Goal: Task Accomplishment & Management: Manage account settings

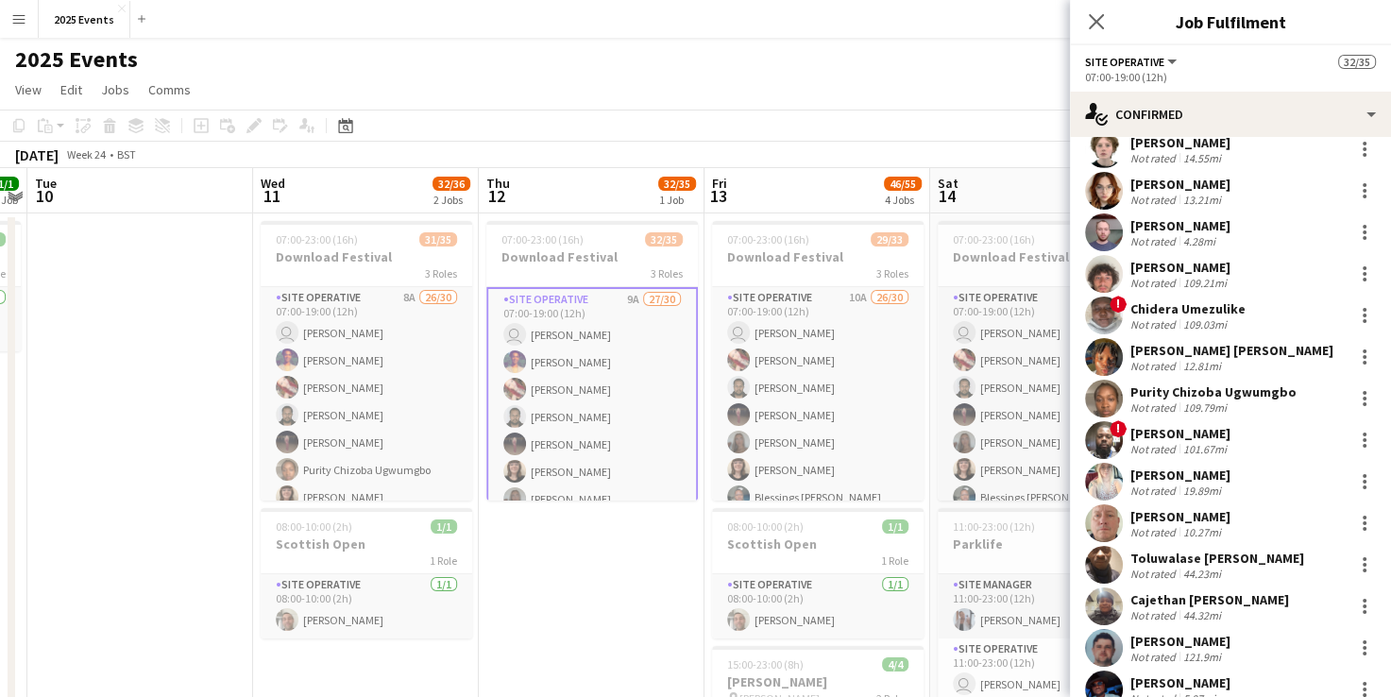
scroll to position [790, 0]
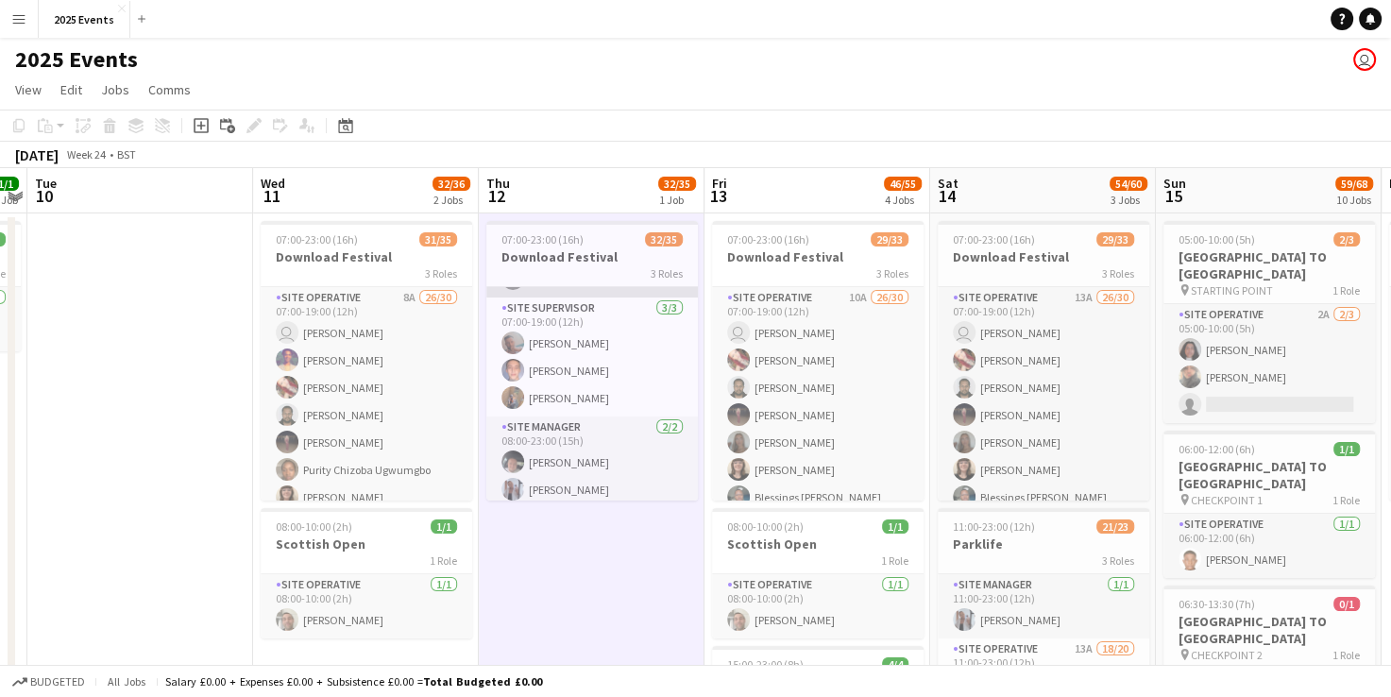
scroll to position [861, 0]
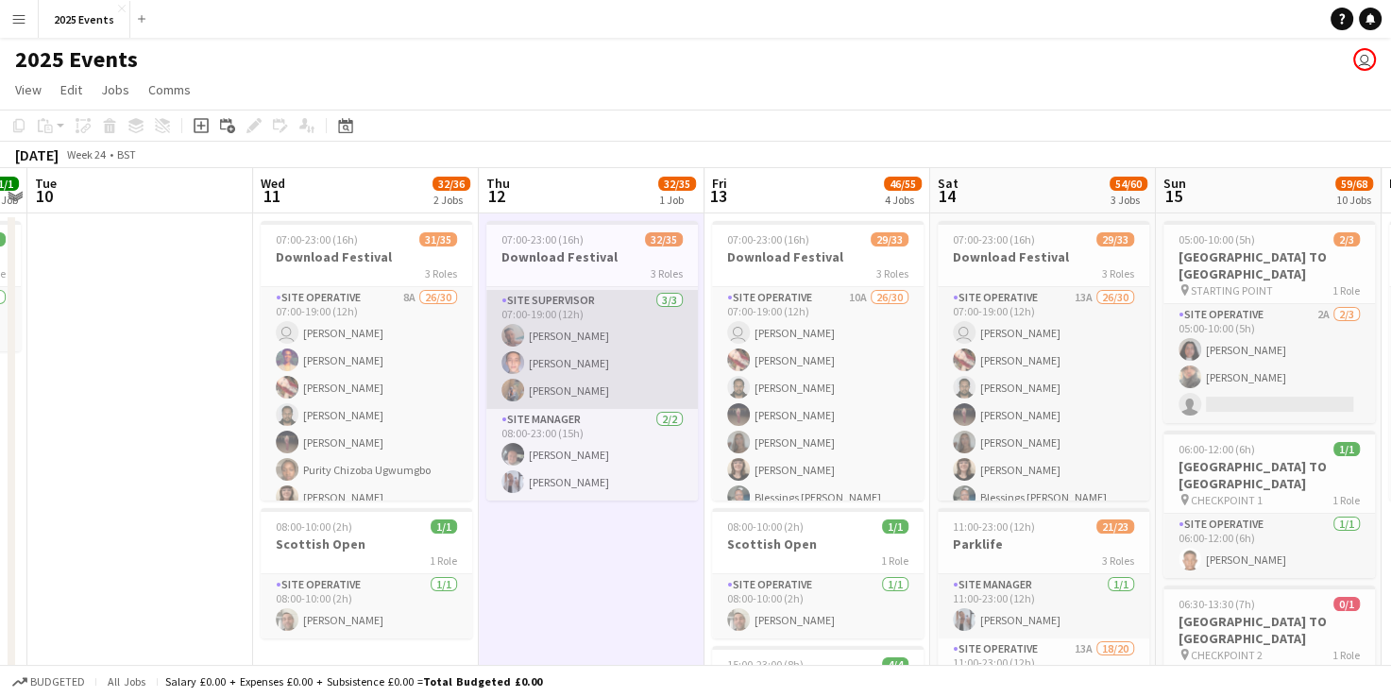
click at [625, 332] on app-card-role "Site Supervisor 3/3 07:00-19:00 (12h) Alfie Day Billy Bartholomew Shak Siad" at bounding box center [591, 349] width 211 height 119
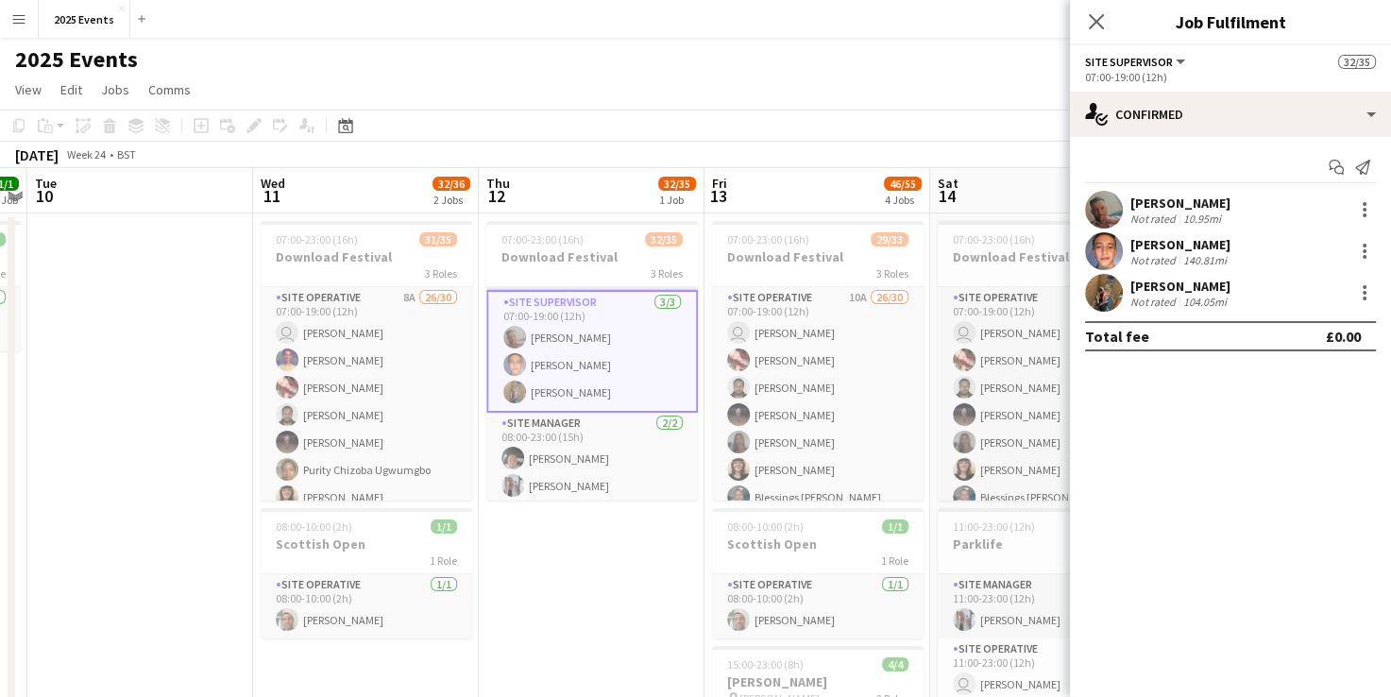
click at [1101, 251] on app-user-avatar at bounding box center [1104, 251] width 38 height 38
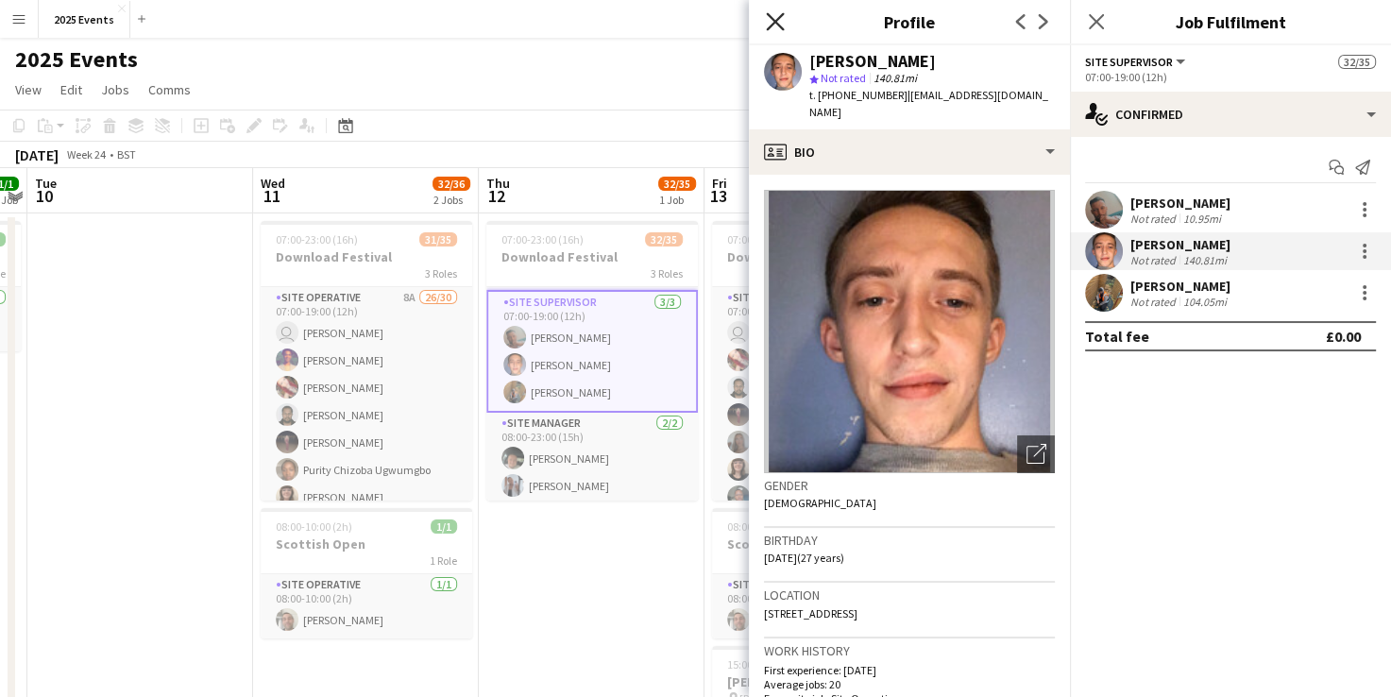
click at [774, 23] on icon at bounding box center [775, 21] width 18 height 18
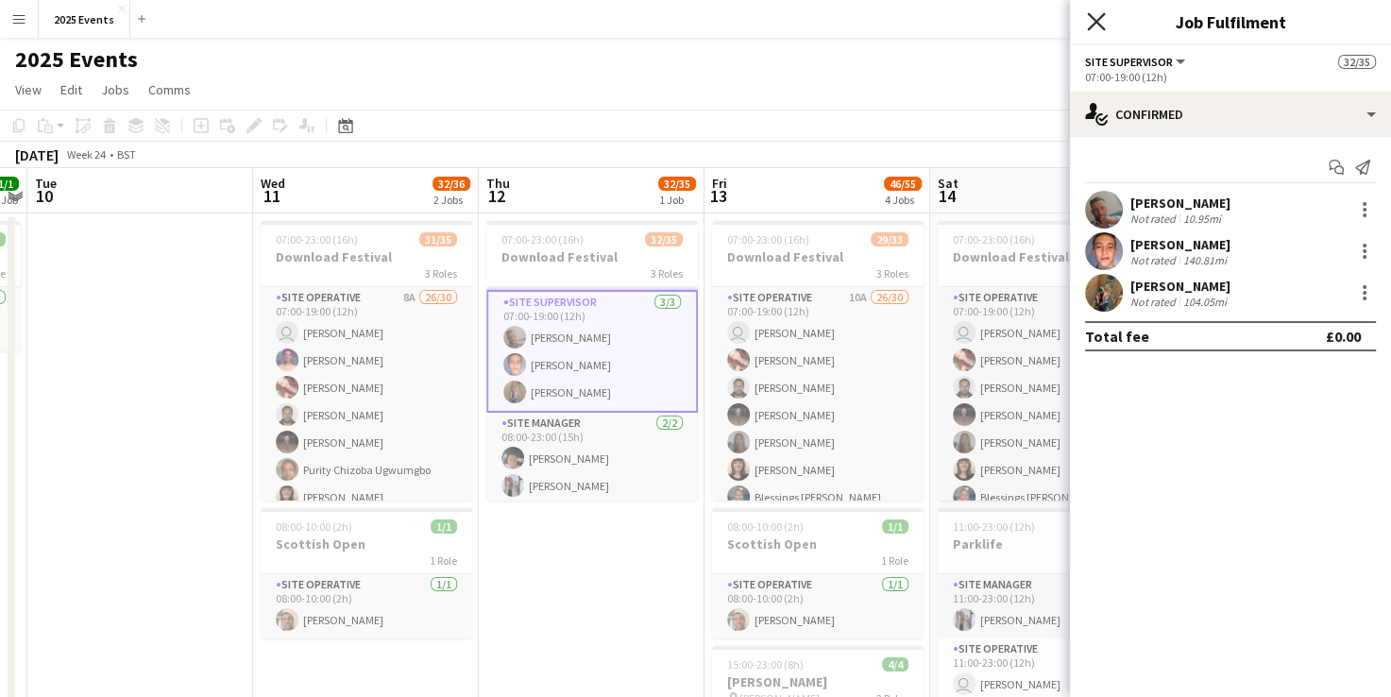
click at [1100, 19] on icon "Close pop-in" at bounding box center [1096, 21] width 18 height 18
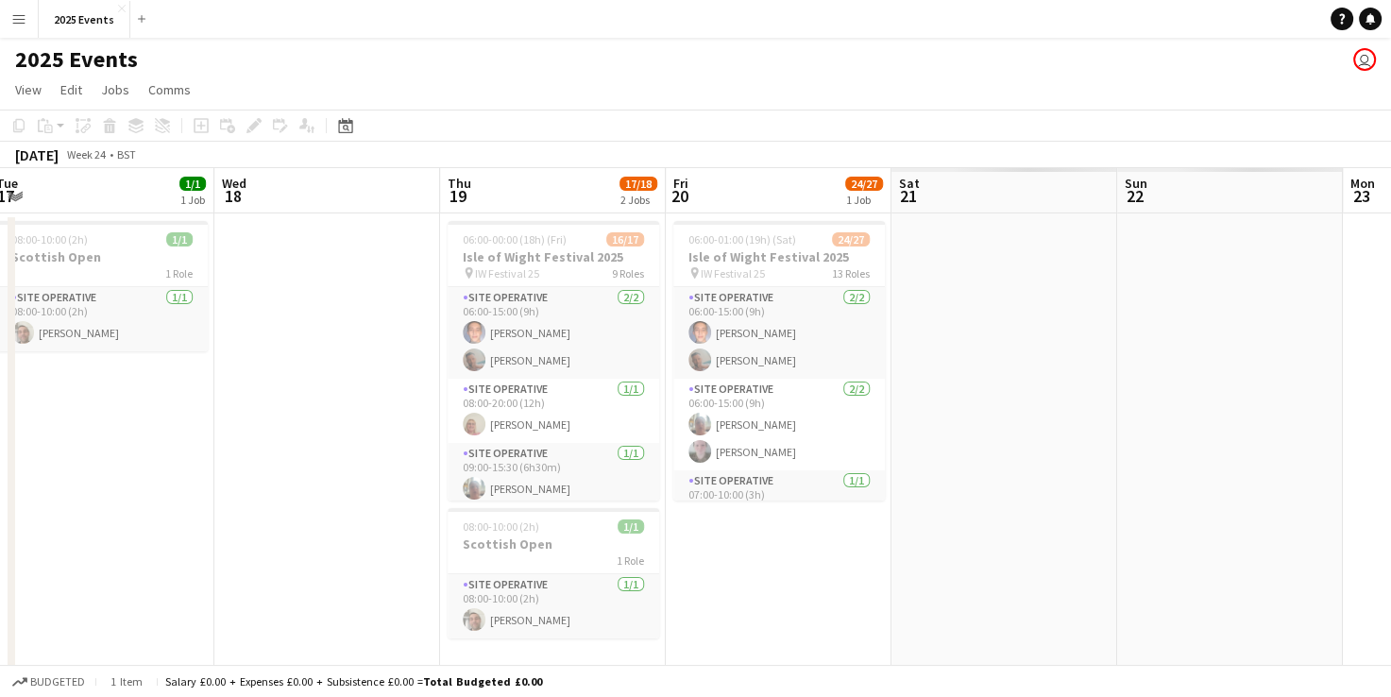
scroll to position [0, 504]
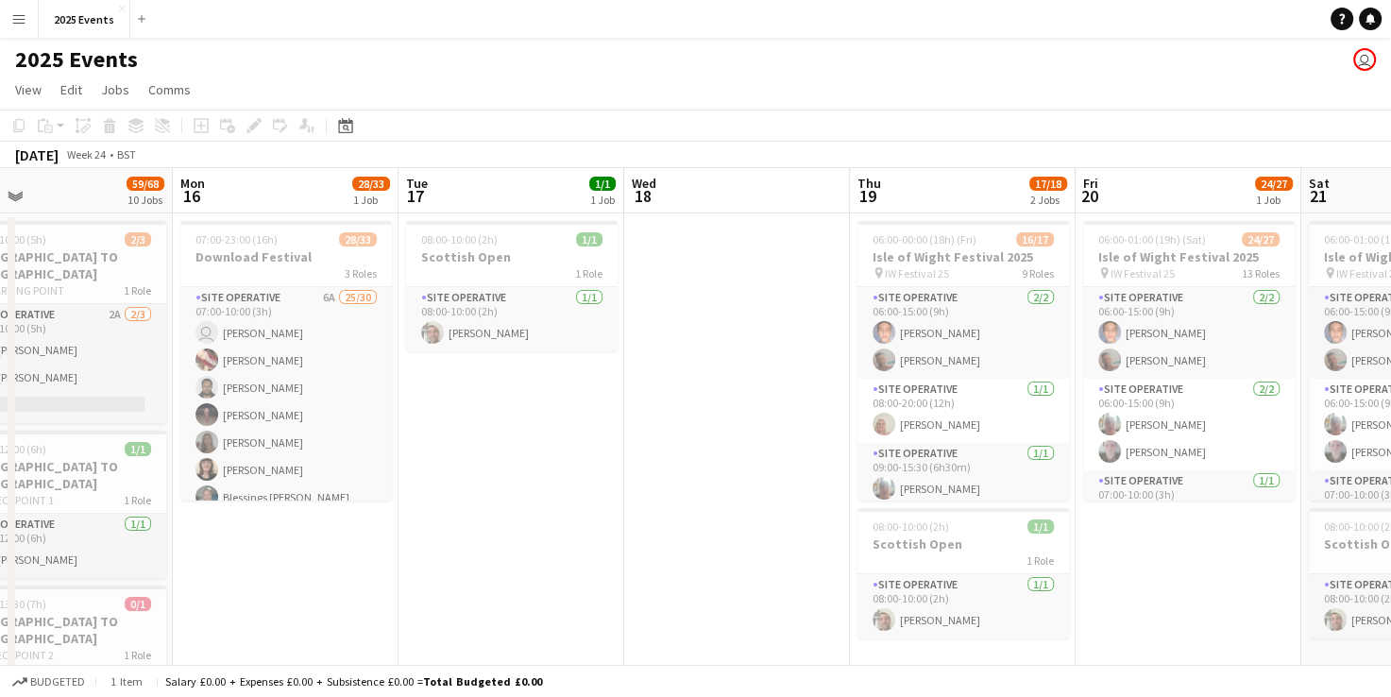
click at [10, 23] on button "Menu" at bounding box center [19, 19] width 38 height 38
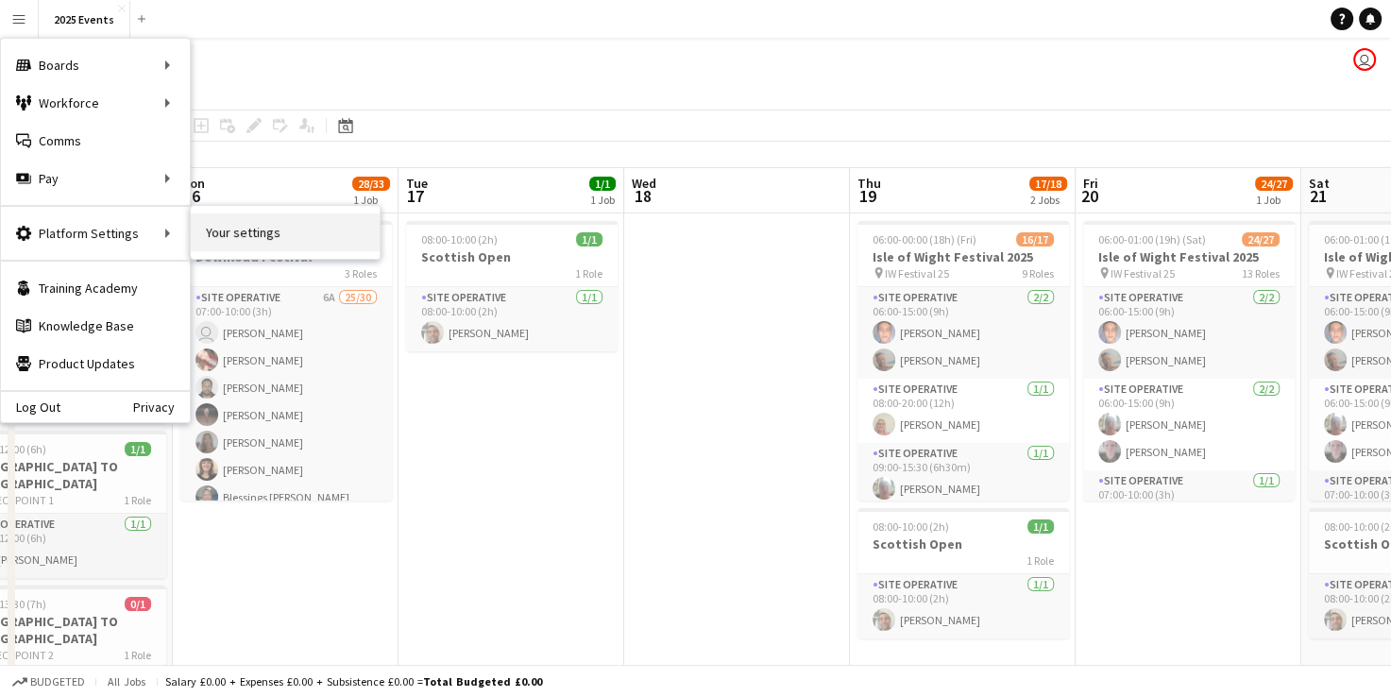
click at [223, 226] on link "Your settings" at bounding box center [285, 232] width 189 height 38
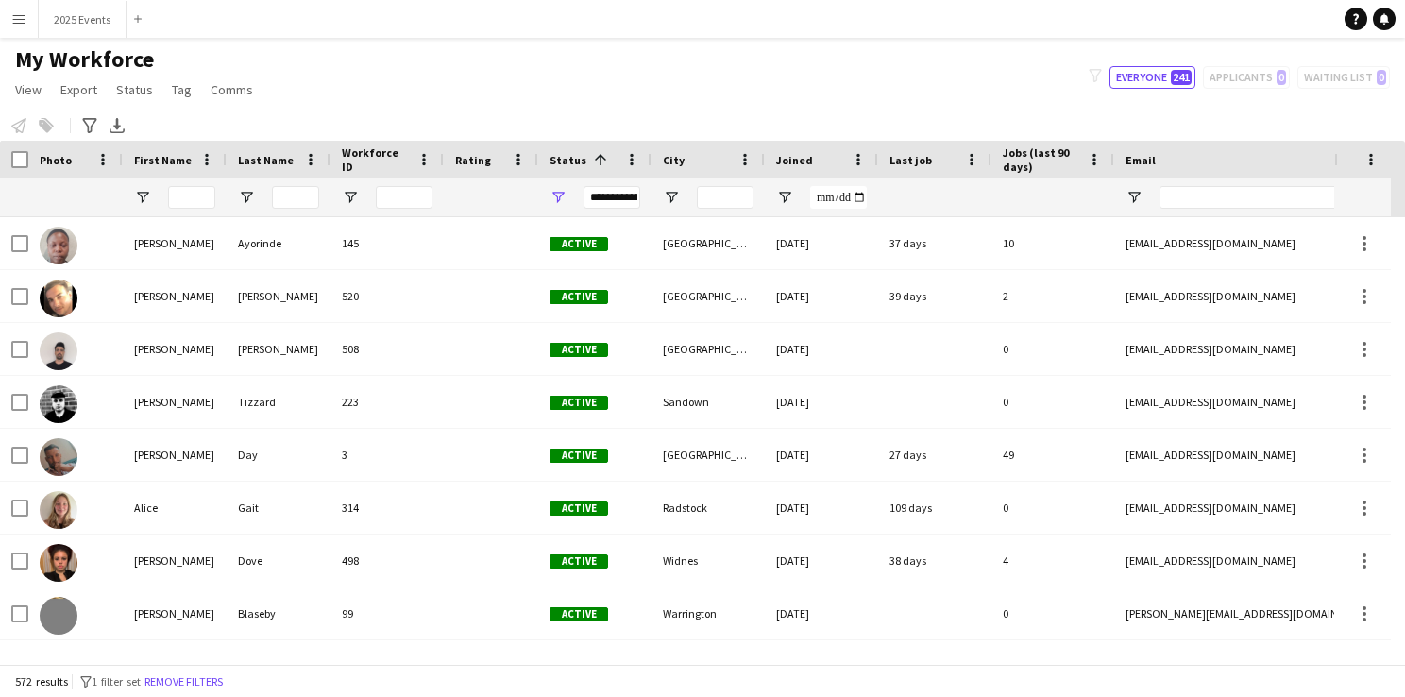
click at [22, 18] on app-icon "Menu" at bounding box center [18, 18] width 15 height 15
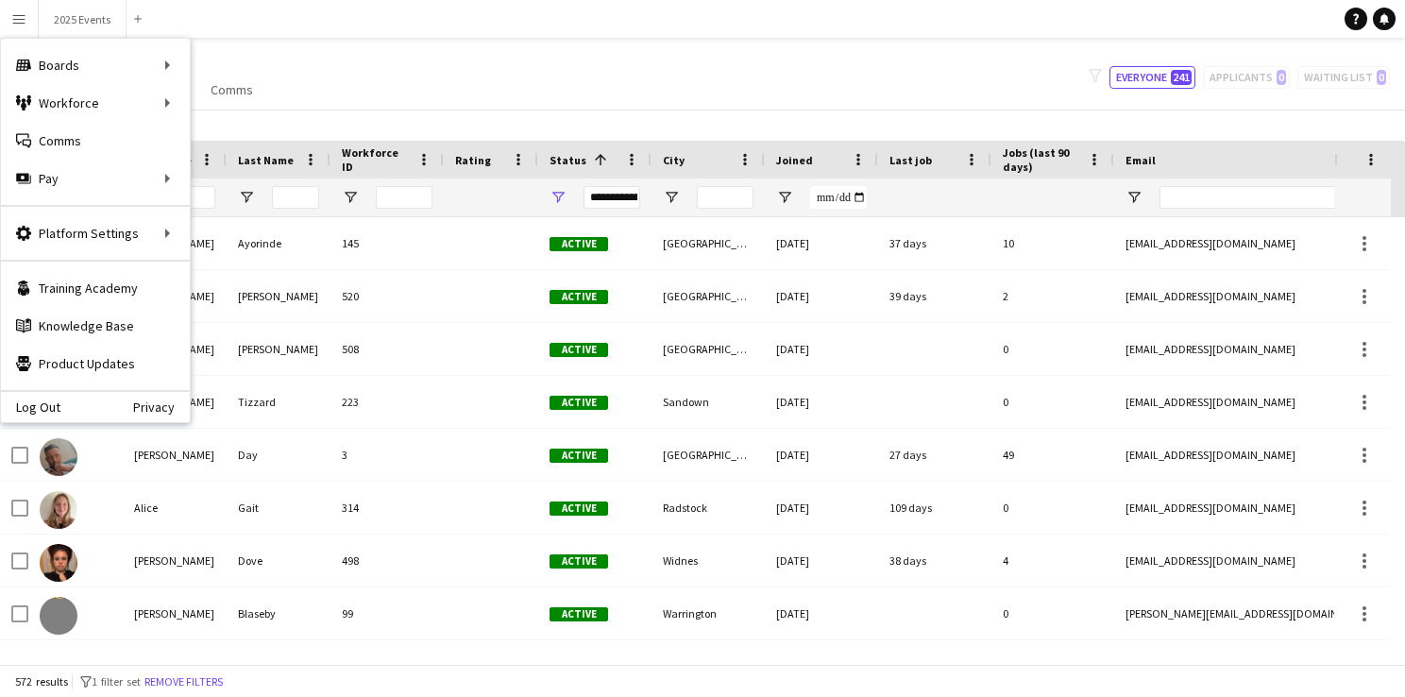
click at [438, 80] on div "My Workforce View Views Default view CF New view Update view Delete view Edit n…" at bounding box center [702, 77] width 1405 height 64
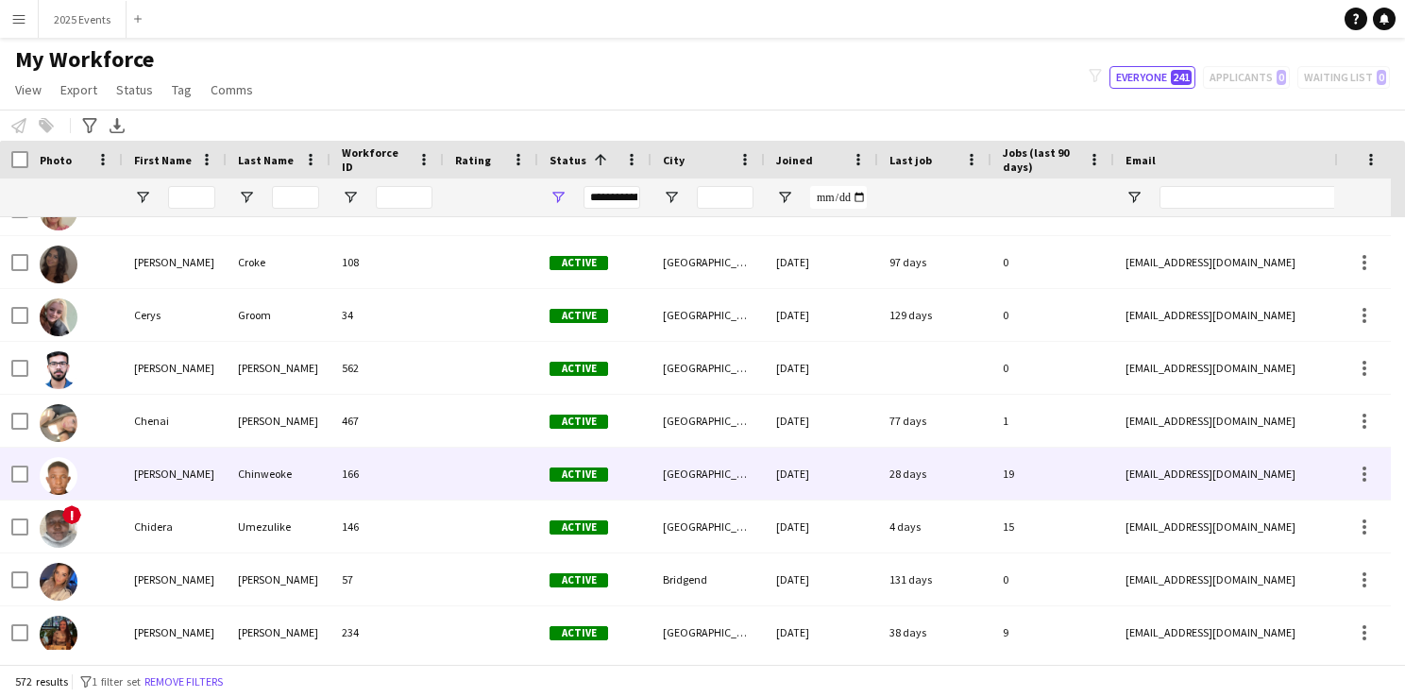
click at [62, 461] on img at bounding box center [59, 476] width 38 height 38
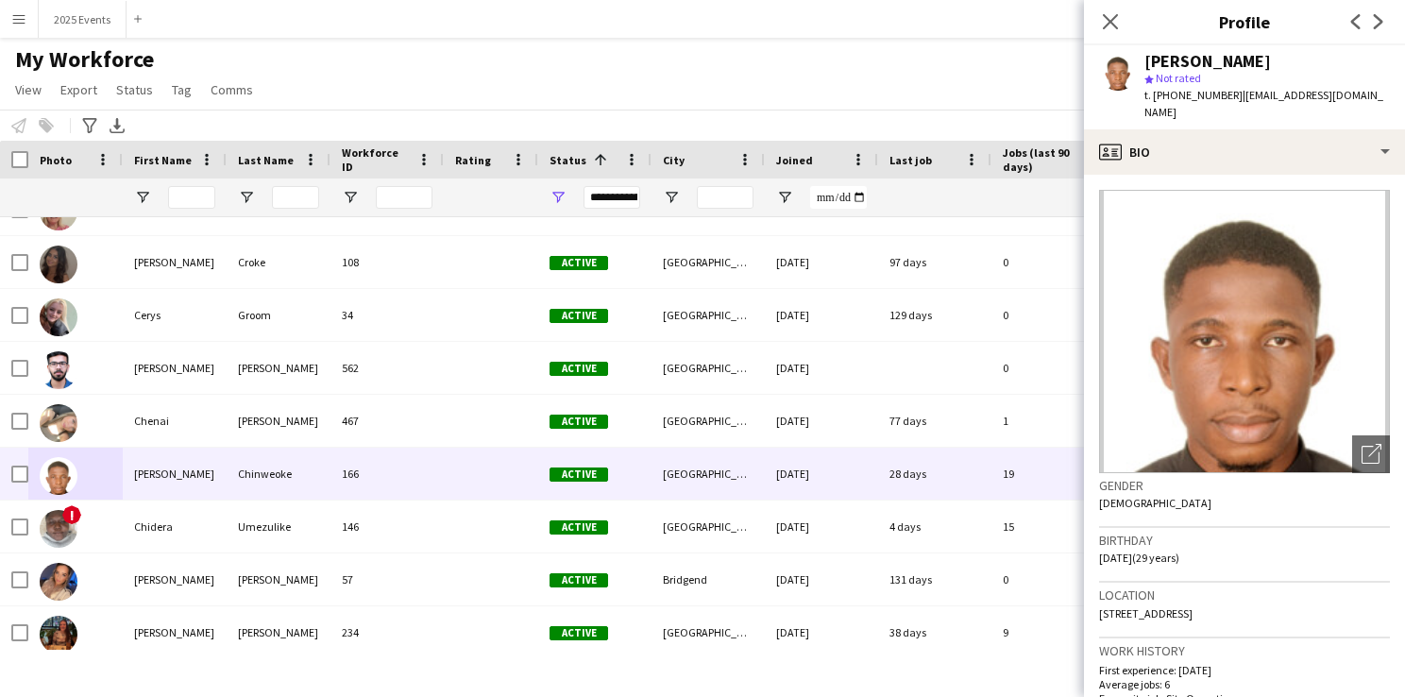
drag, startPoint x: 1350, startPoint y: 63, endPoint x: 1147, endPoint y: 65, distance: 203.0
click at [1147, 65] on div "Chidera Francis Chinweoke star Not rated t. +447867219115 | frankderah@gmail.com" at bounding box center [1244, 87] width 321 height 84
copy div "Chidera Francis Chinweoke"
click at [1107, 25] on icon at bounding box center [1110, 21] width 18 height 18
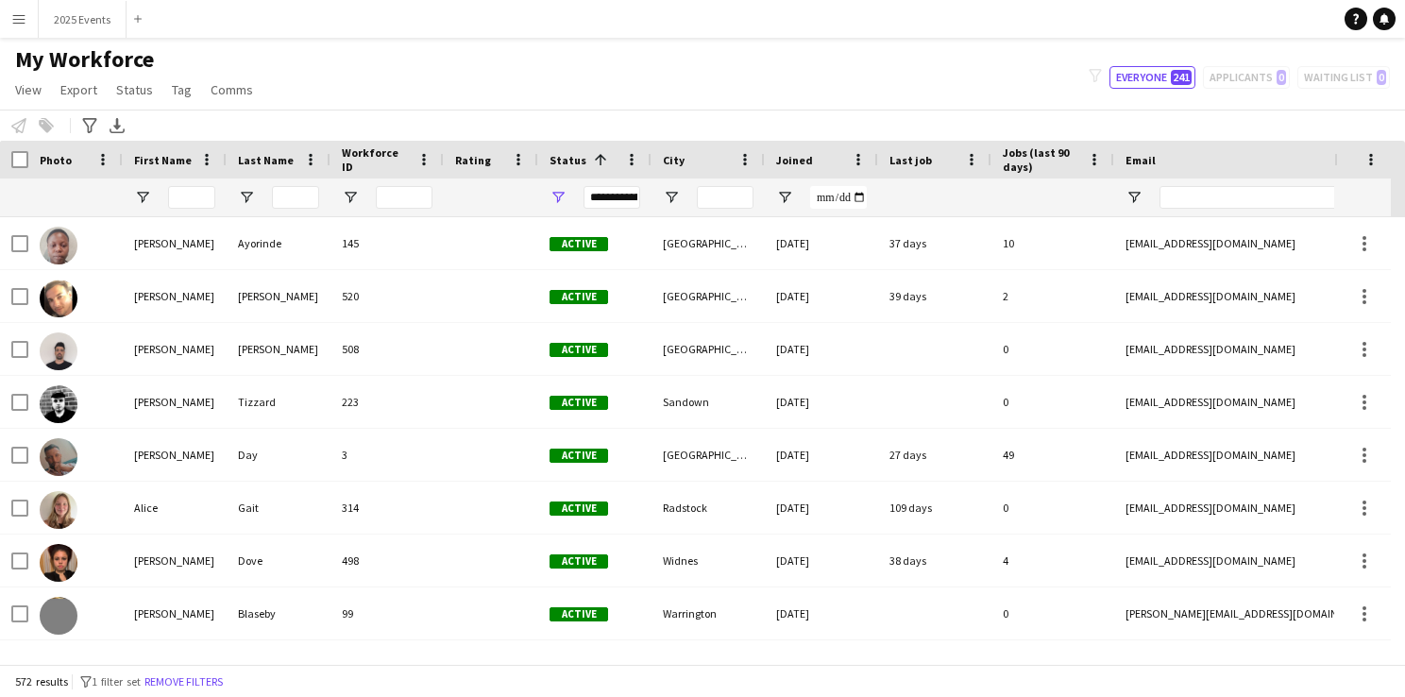
click at [22, 17] on app-icon "Menu" at bounding box center [18, 18] width 15 height 15
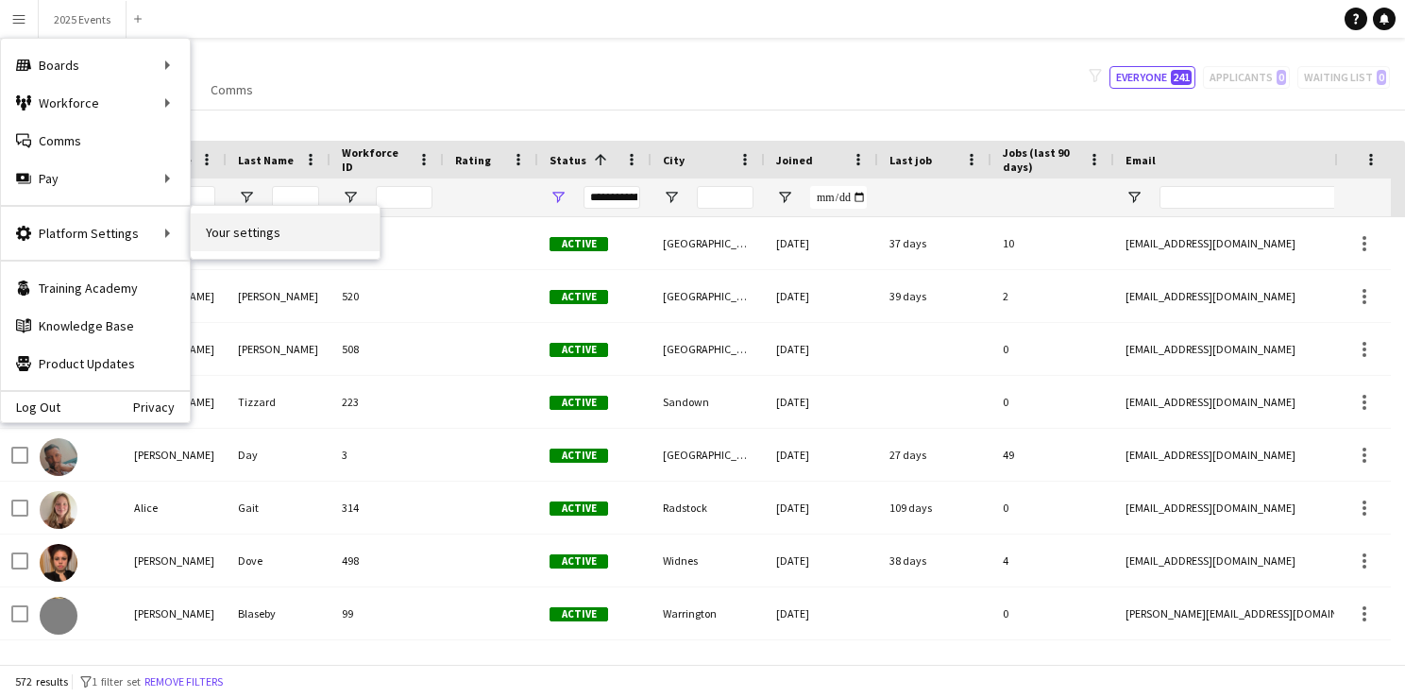
click at [233, 229] on link "Your settings" at bounding box center [285, 232] width 189 height 38
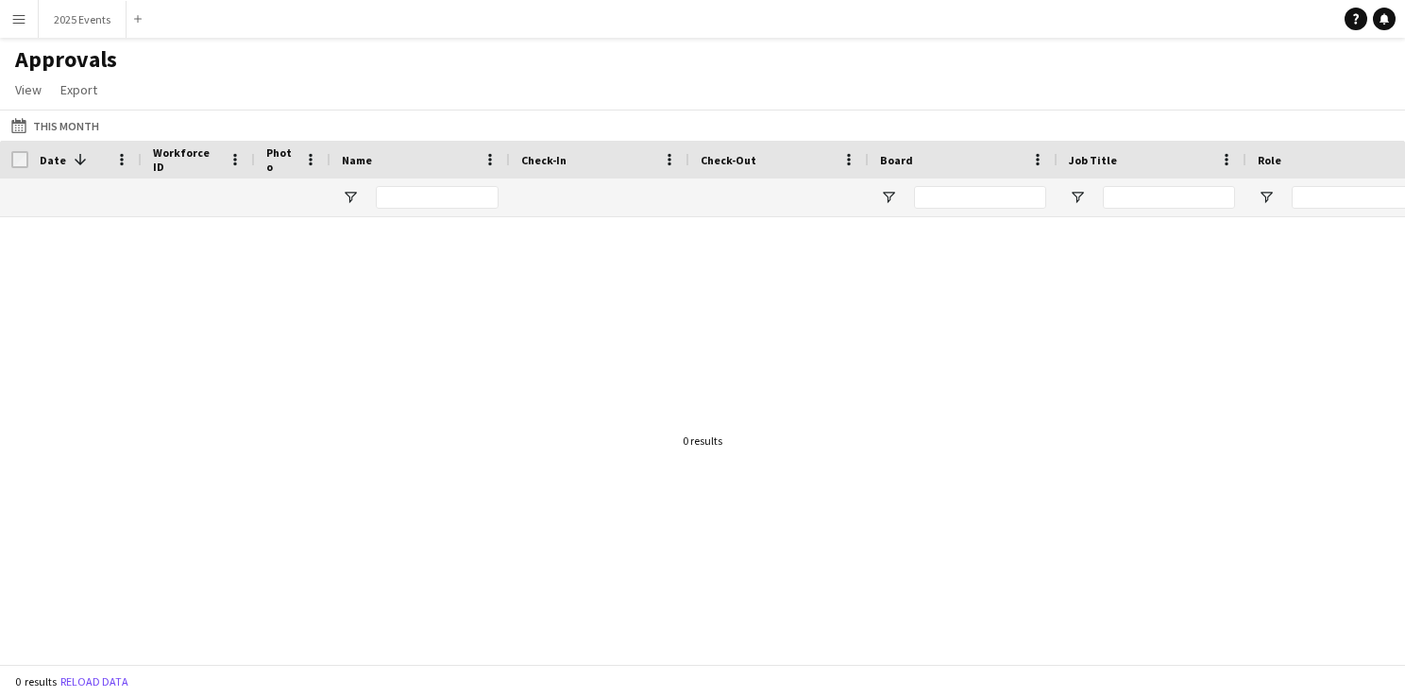
click at [9, 15] on button "Menu" at bounding box center [19, 19] width 38 height 38
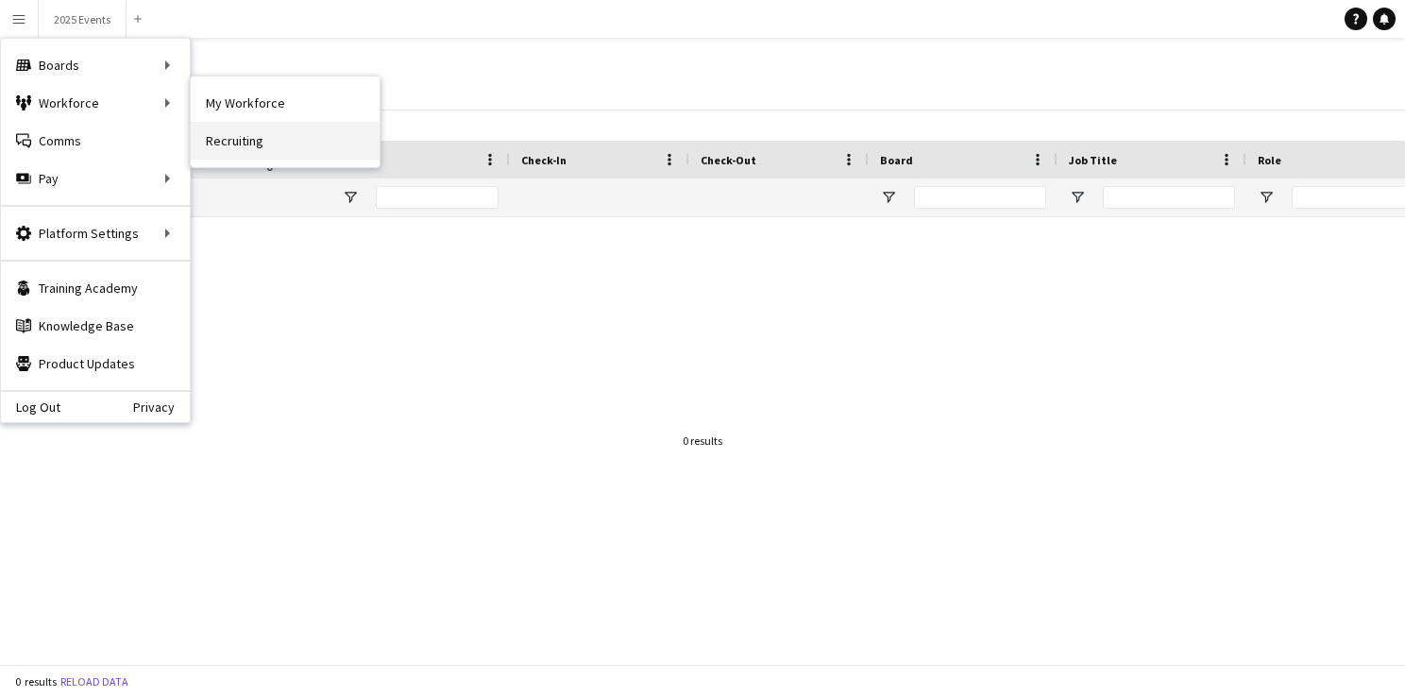
click at [268, 137] on link "Recruiting" at bounding box center [285, 141] width 189 height 38
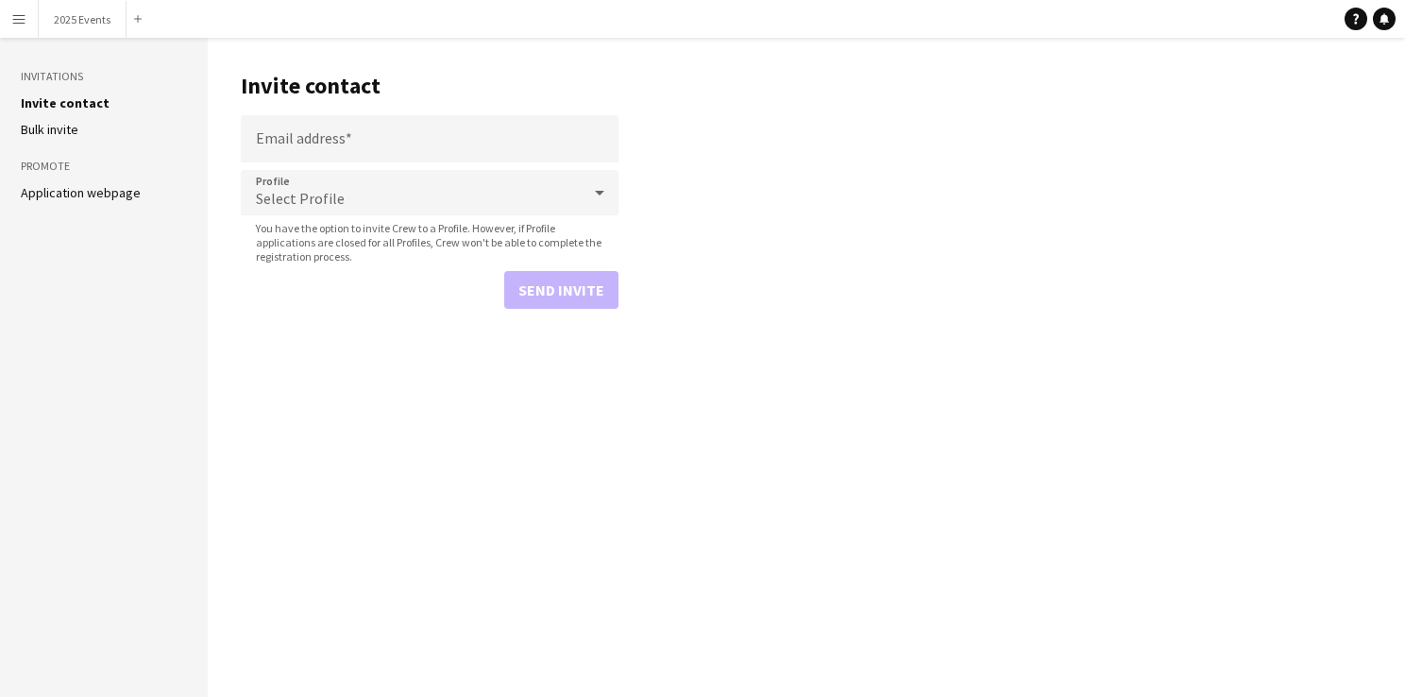
click at [17, 21] on app-icon "Menu" at bounding box center [18, 18] width 15 height 15
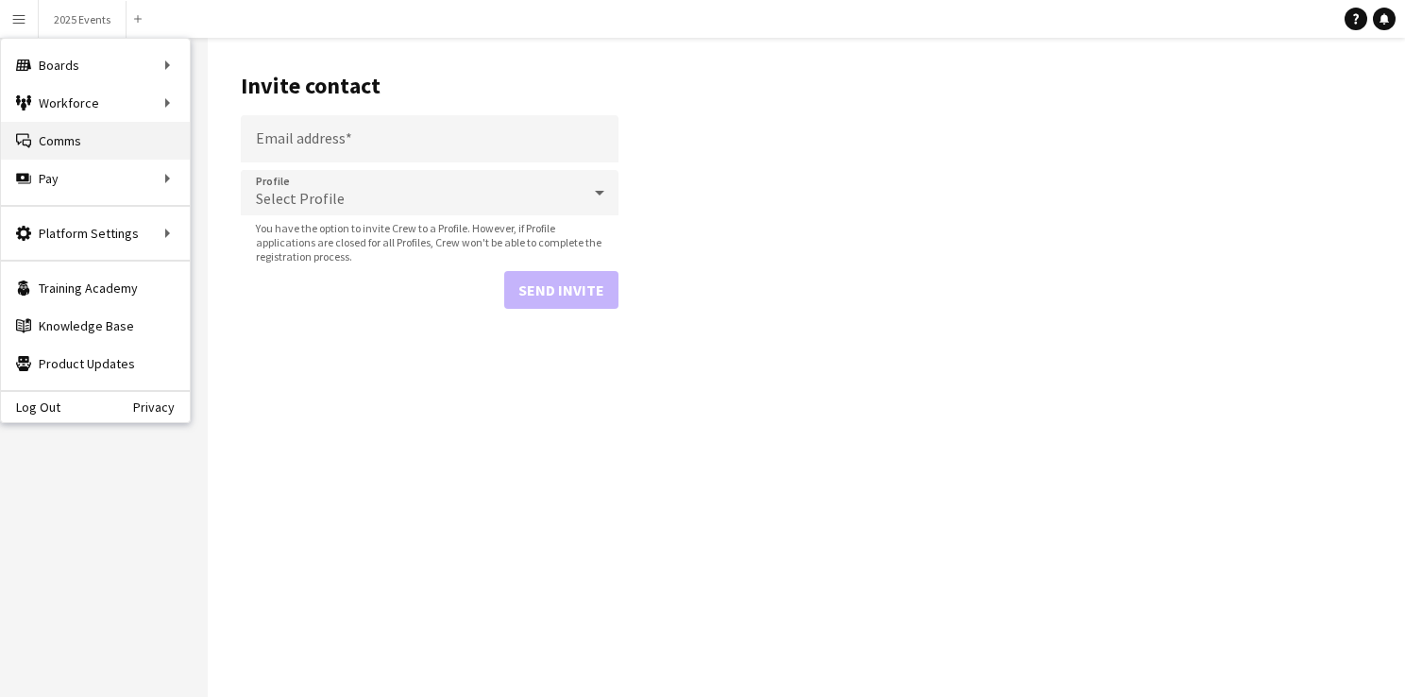
click at [66, 148] on link "Comms Comms" at bounding box center [95, 141] width 189 height 38
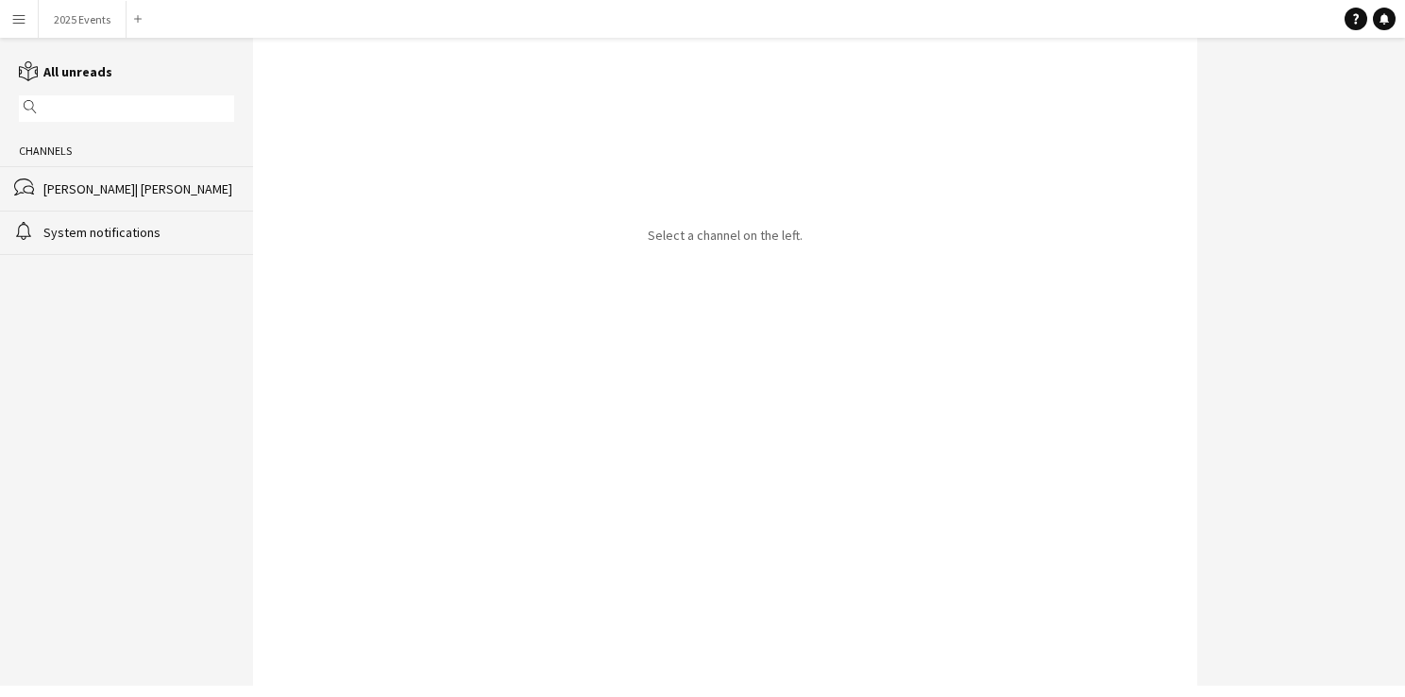
click at [26, 22] on button "Menu" at bounding box center [19, 19] width 38 height 38
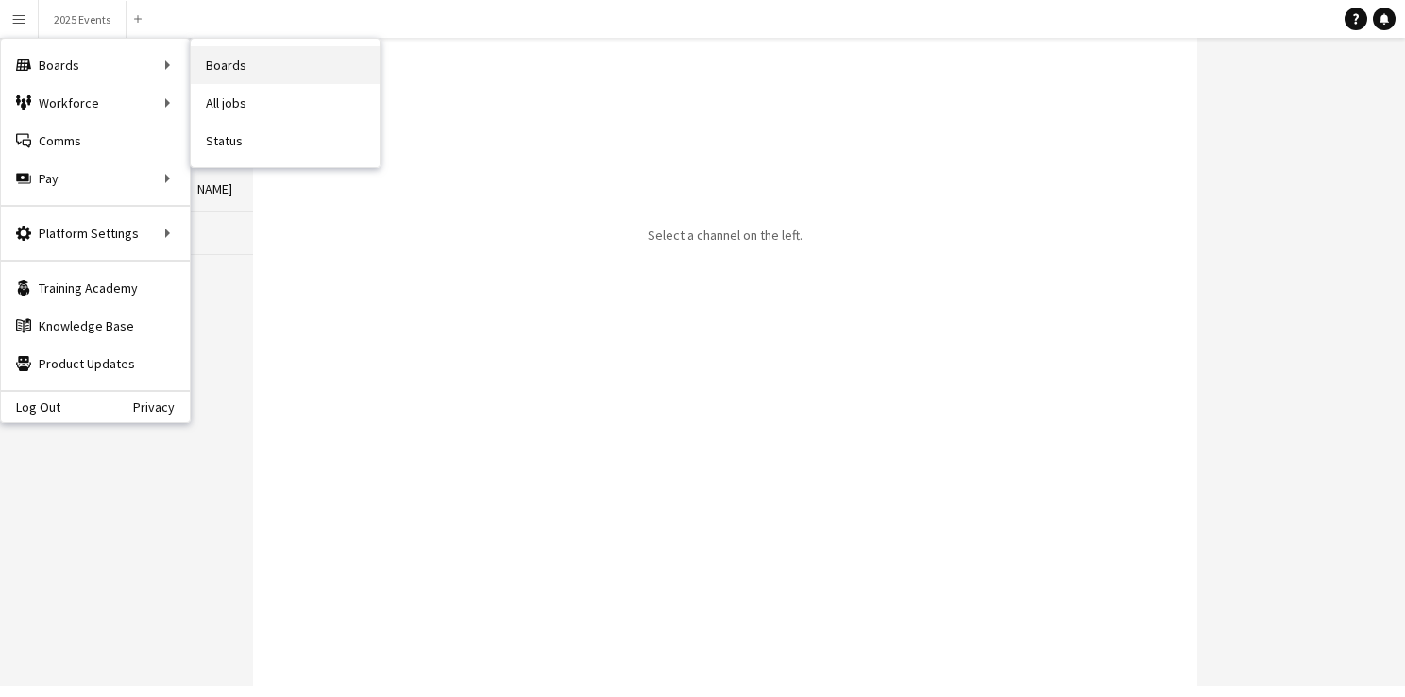
click at [221, 69] on link "Boards" at bounding box center [285, 65] width 189 height 38
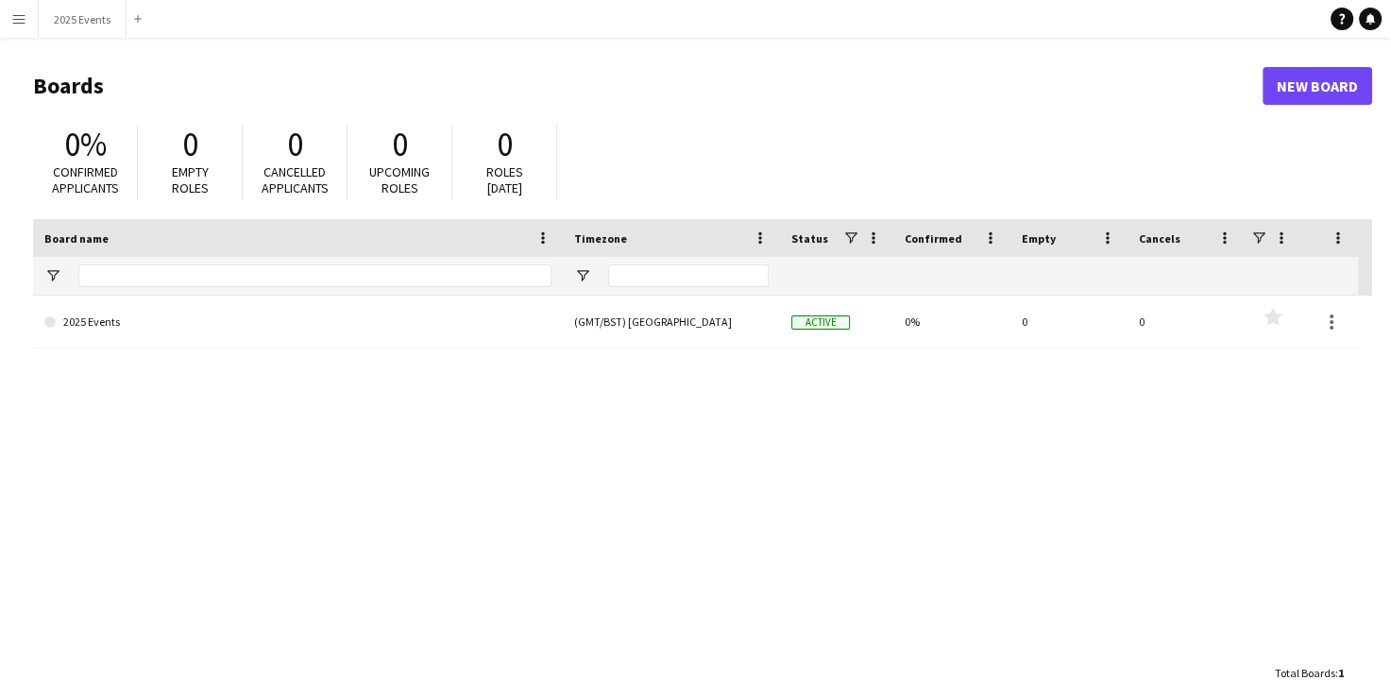
click at [25, 15] on app-icon "Menu" at bounding box center [18, 18] width 15 height 15
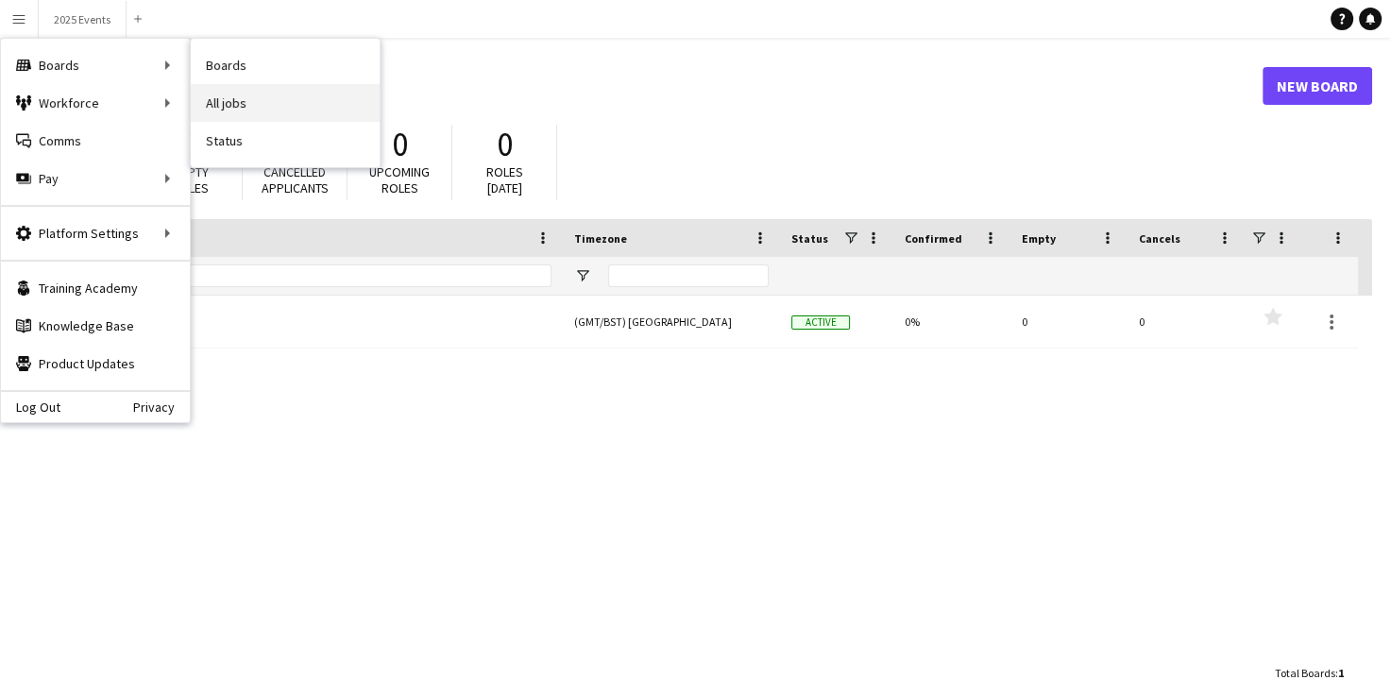
click at [245, 96] on link "All jobs" at bounding box center [285, 103] width 189 height 38
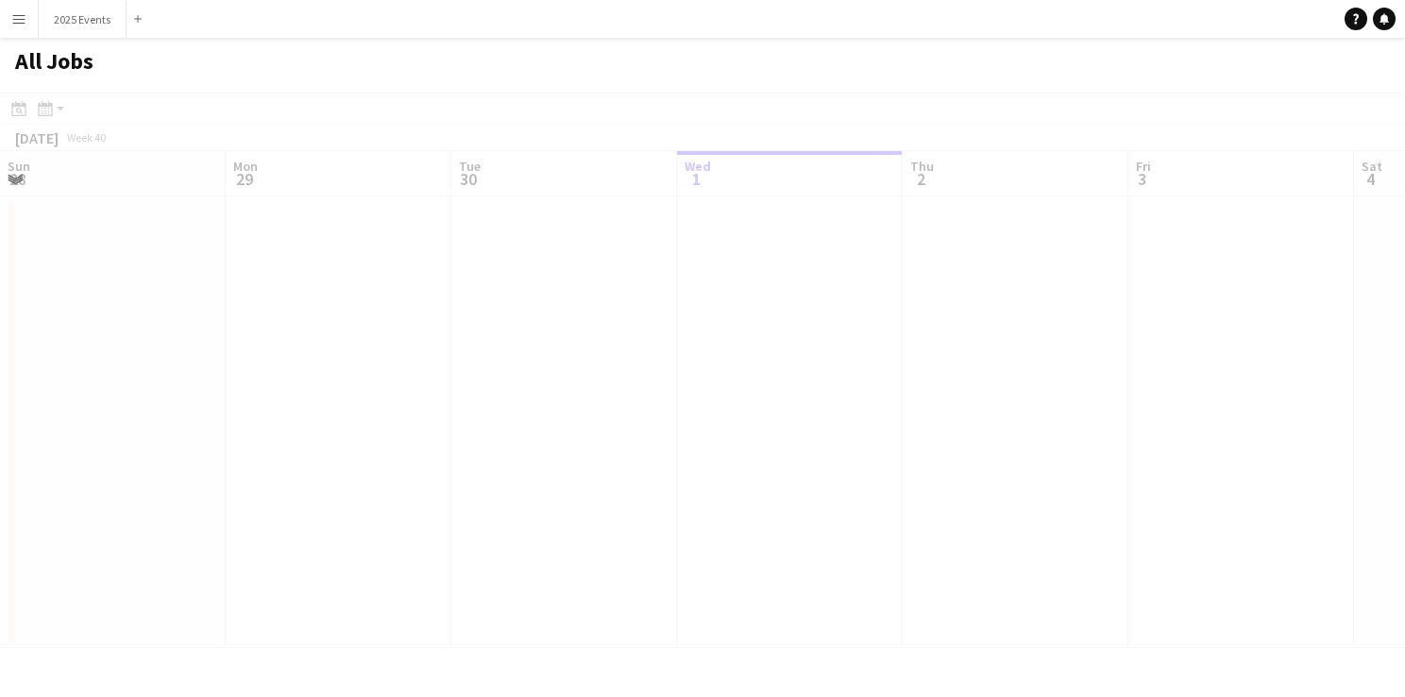
scroll to position [0, 451]
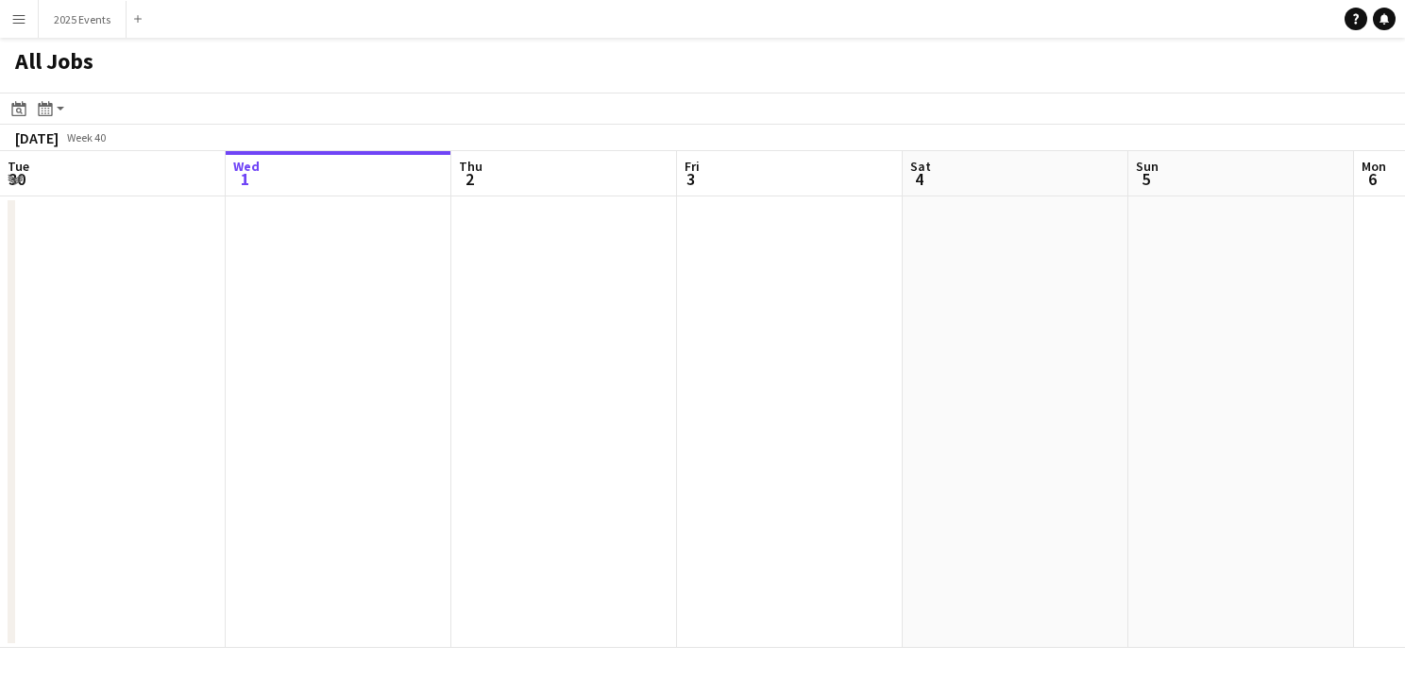
click at [19, 32] on button "Menu" at bounding box center [19, 19] width 38 height 38
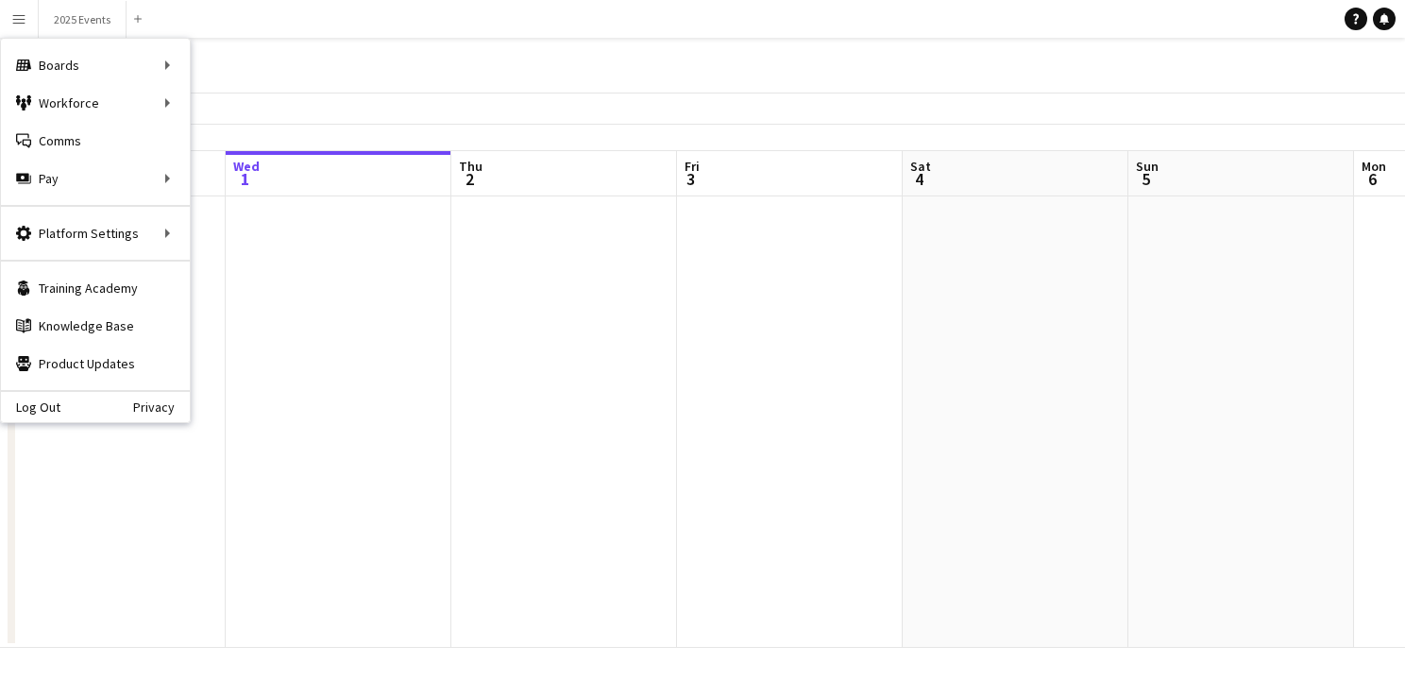
click at [1339, 71] on div "All Jobs" at bounding box center [702, 65] width 1405 height 55
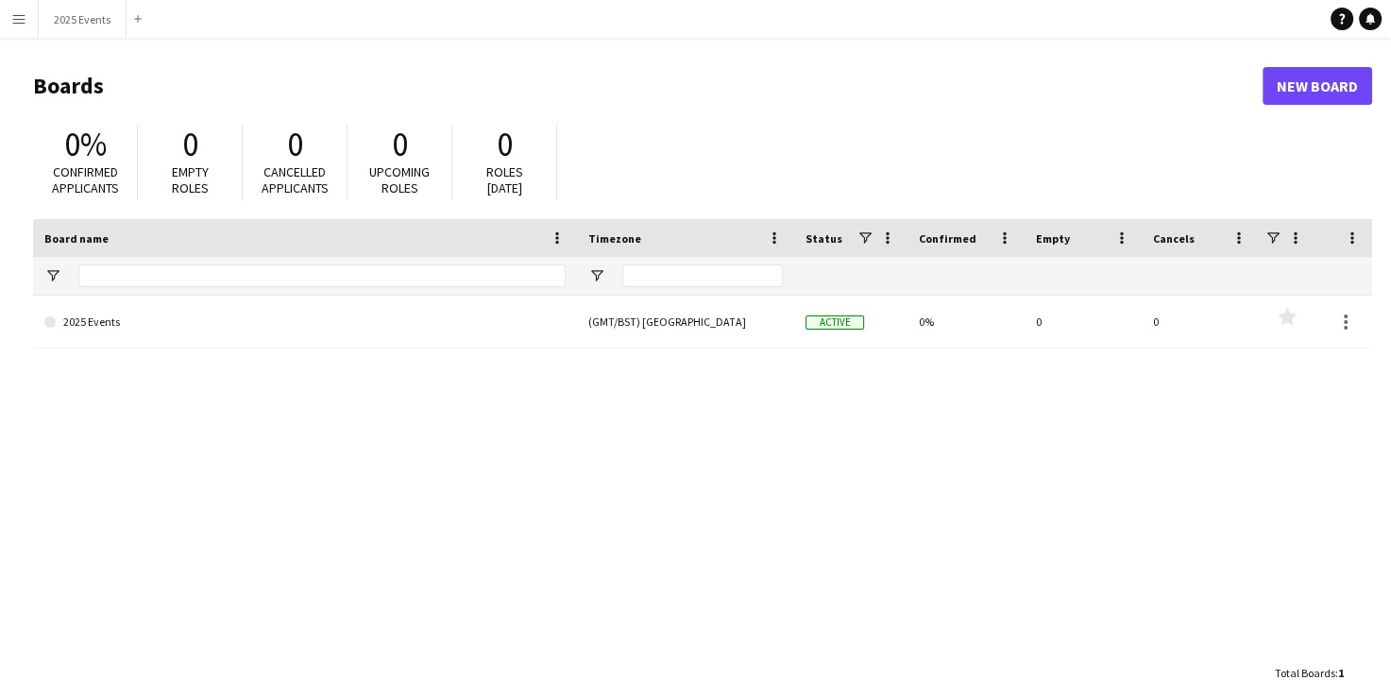
click at [25, 19] on app-icon "Menu" at bounding box center [18, 18] width 15 height 15
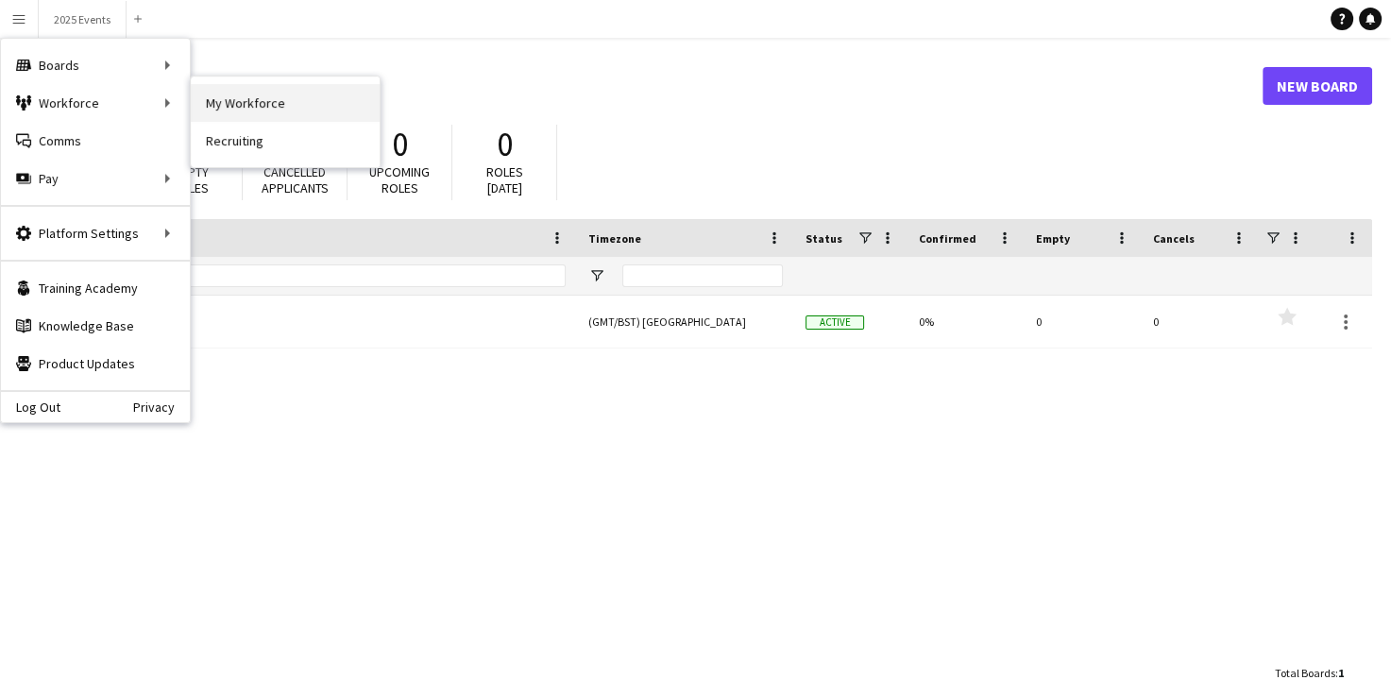
click at [215, 93] on link "My Workforce" at bounding box center [285, 103] width 189 height 38
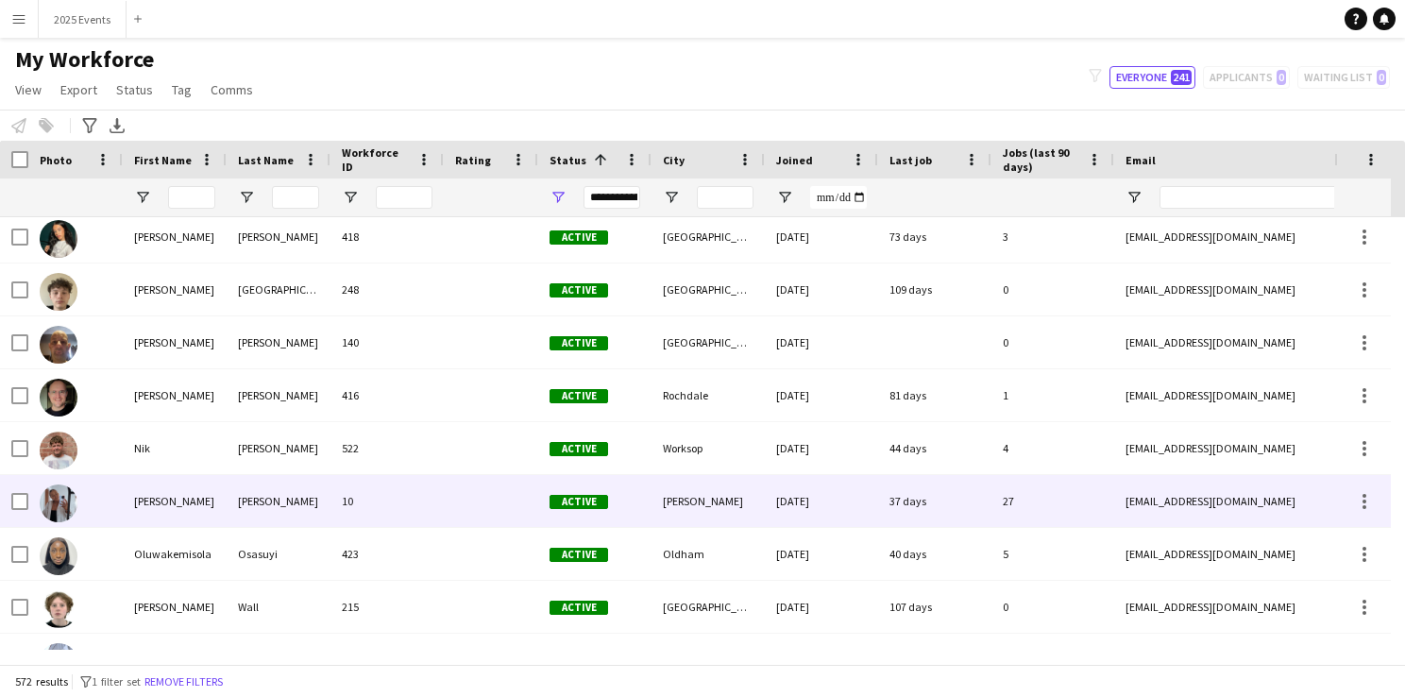
click at [61, 497] on img at bounding box center [59, 503] width 38 height 38
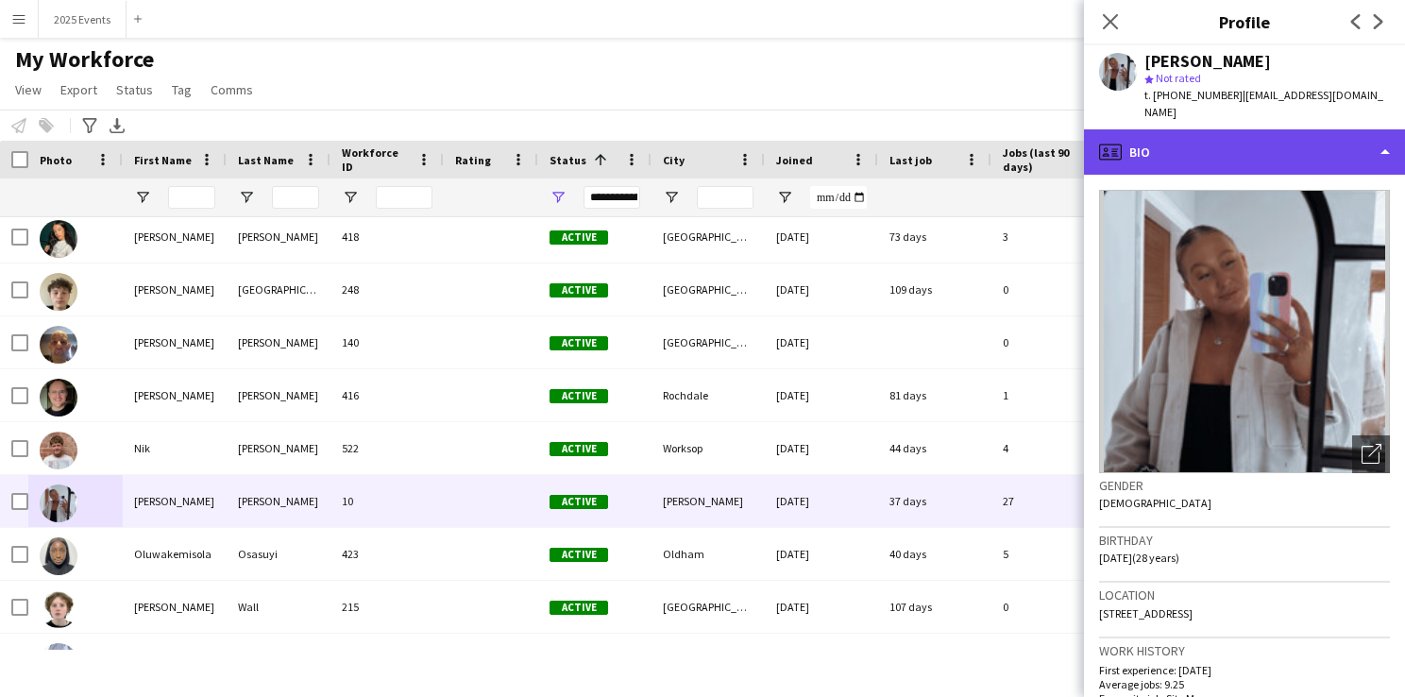
click at [1313, 141] on div "profile Bio" at bounding box center [1244, 151] width 321 height 45
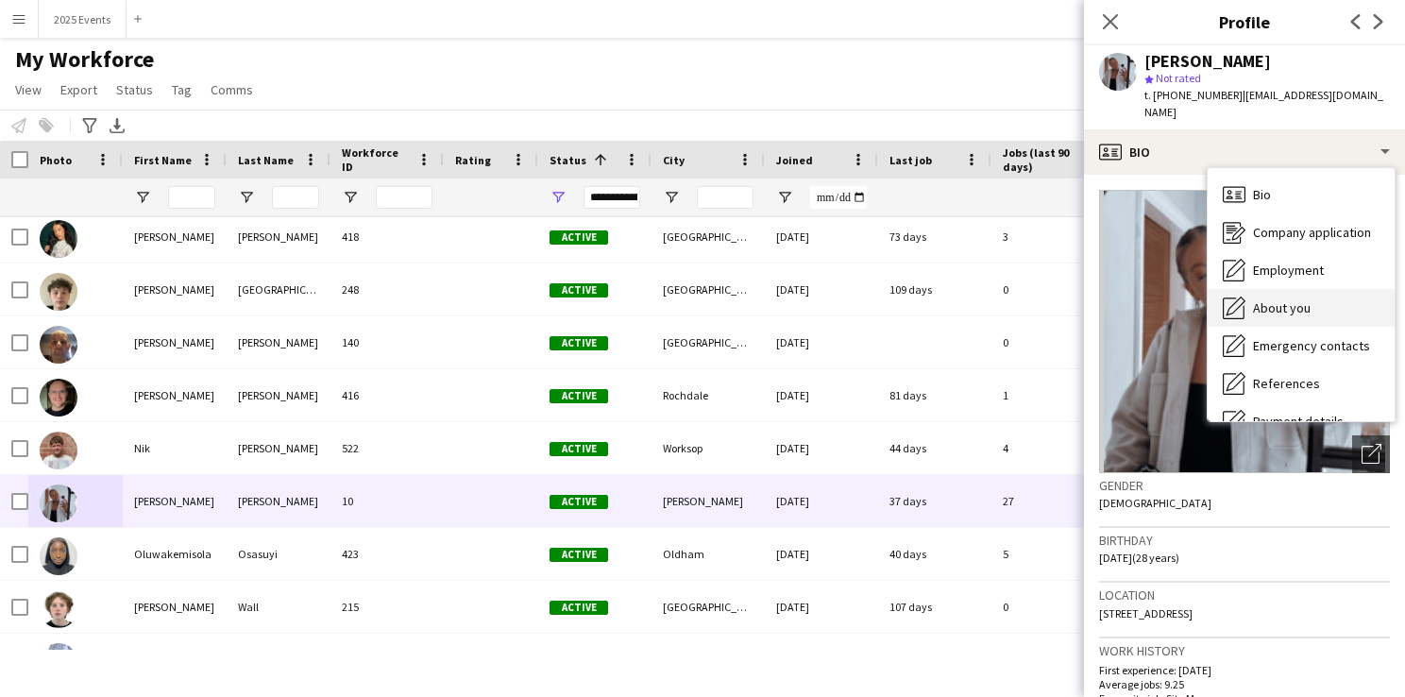
click at [1295, 299] on span "About you" at bounding box center [1282, 307] width 58 height 17
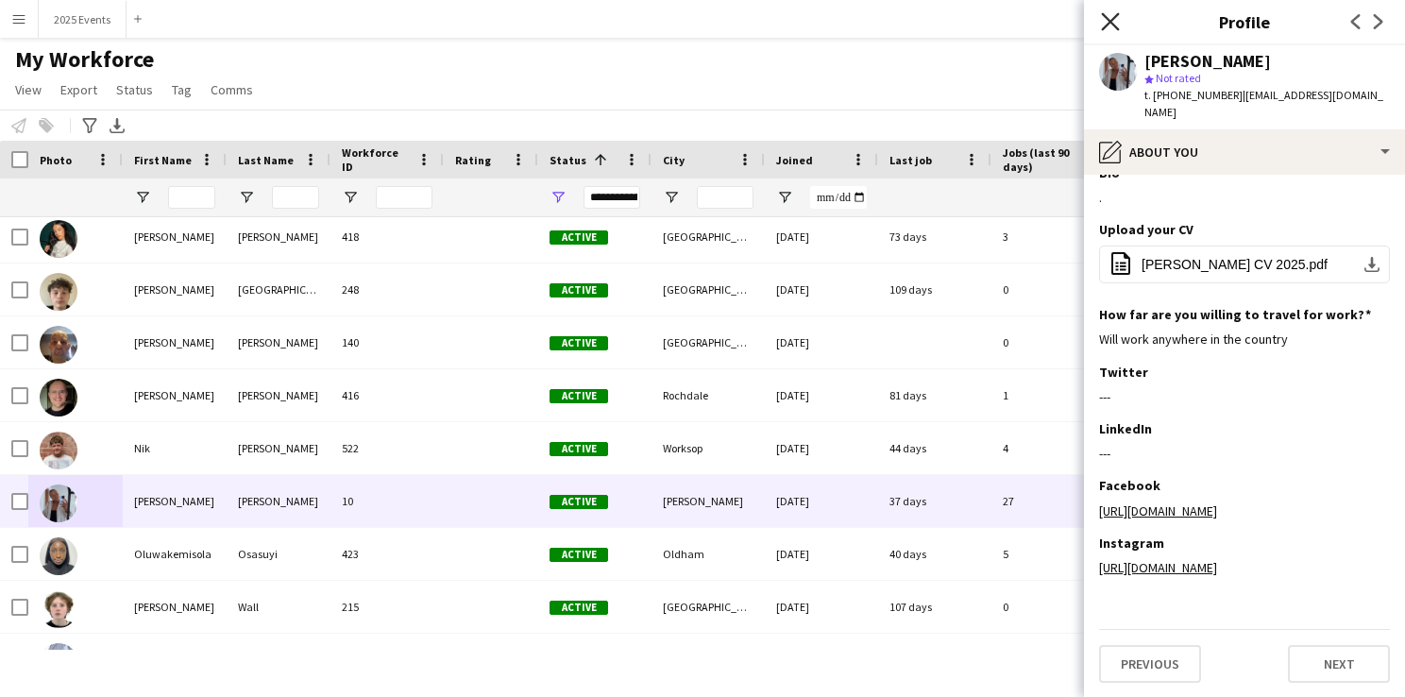
click at [1119, 25] on icon "Close pop-in" at bounding box center [1110, 21] width 18 height 18
